Goal: Find specific page/section: Find specific page/section

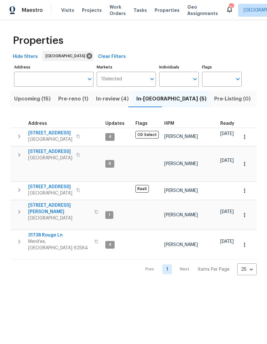
click at [64, 12] on span "Visits" at bounding box center [67, 10] width 13 height 6
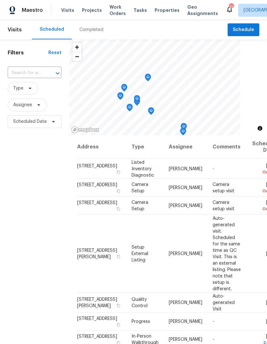
click at [159, 13] on span "Properties" at bounding box center [166, 10] width 25 height 6
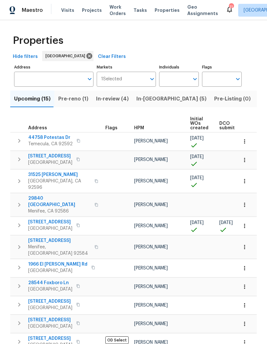
click at [178, 80] on input "Individuals" at bounding box center [174, 79] width 30 height 15
type input "[PERSON_NAME]"
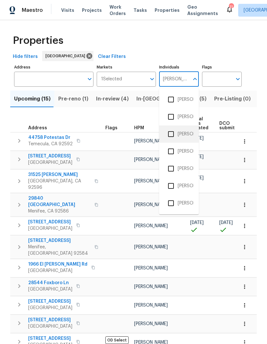
click at [185, 134] on li "[PERSON_NAME]" at bounding box center [178, 133] width 29 height 13
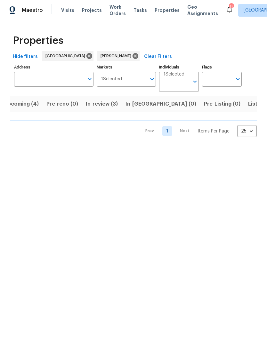
scroll to position [0, 10]
